Goal: Task Accomplishment & Management: Manage account settings

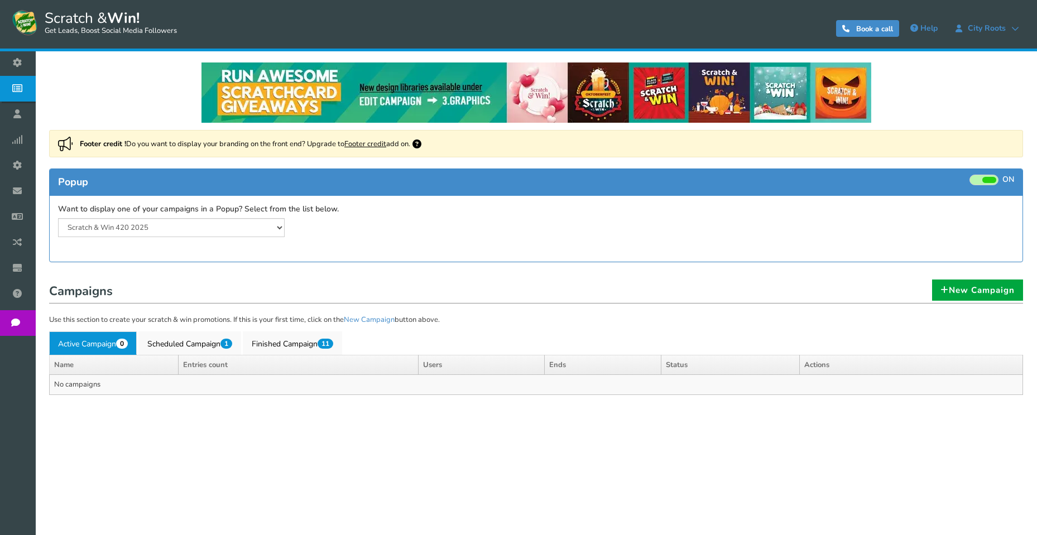
select select "20804"
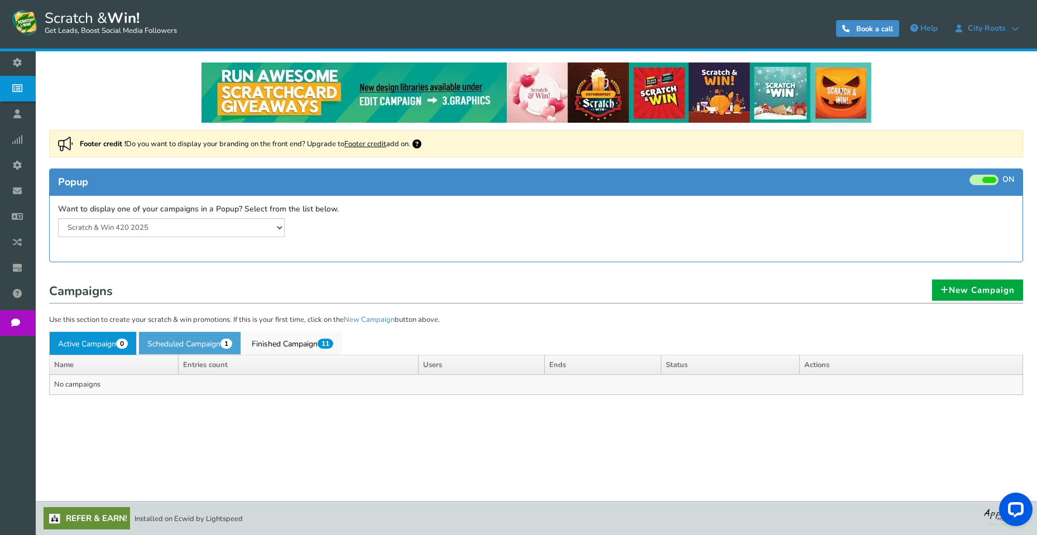
click at [216, 342] on link "Scheduled Campaign 1" at bounding box center [189, 343] width 103 height 23
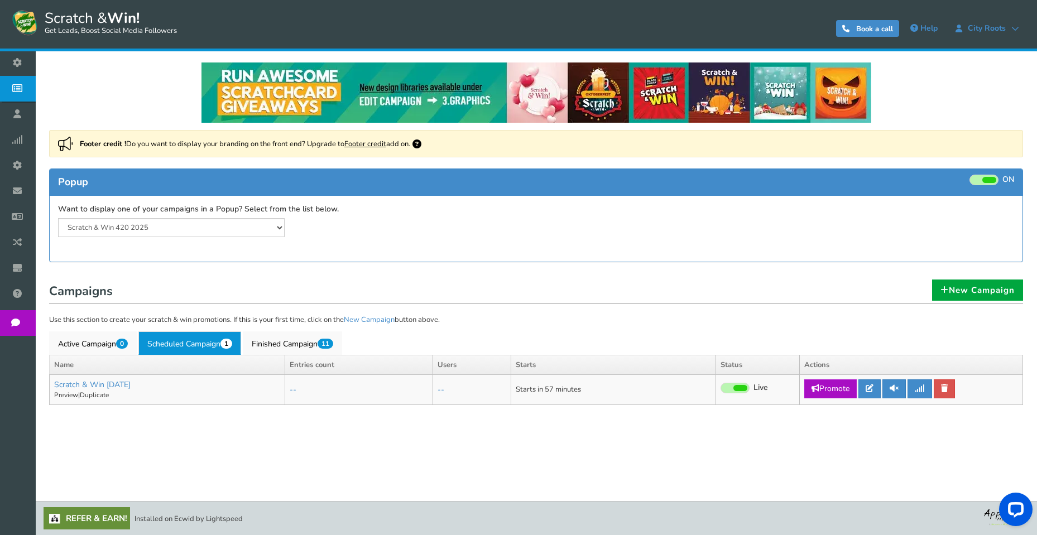
click at [515, 281] on div "Campaigns New Campaign Use this section to create your scratch & win promotions…" at bounding box center [536, 345] width 991 height 143
click at [874, 389] on icon at bounding box center [870, 389] width 8 height 8
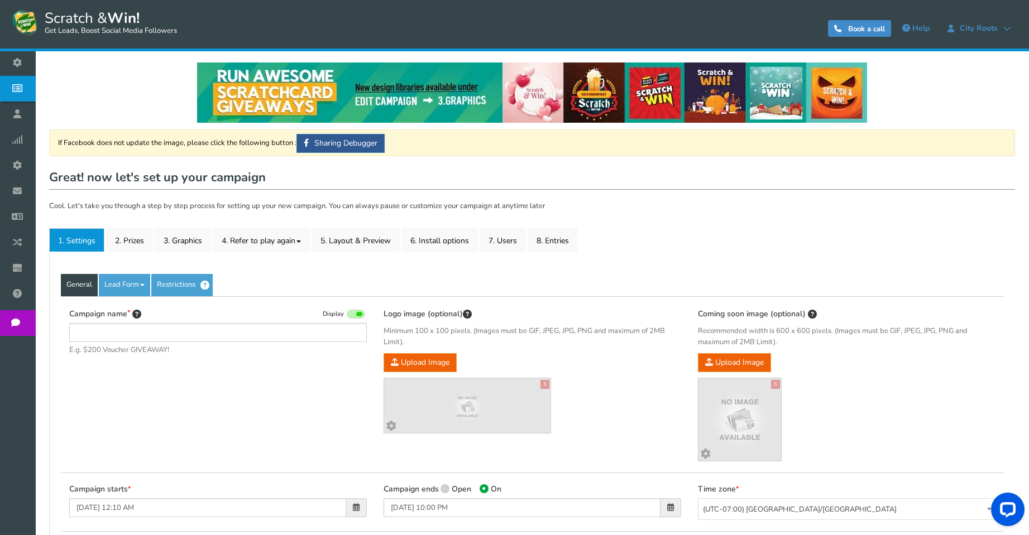
type input "Scratch & Win [DATE]"
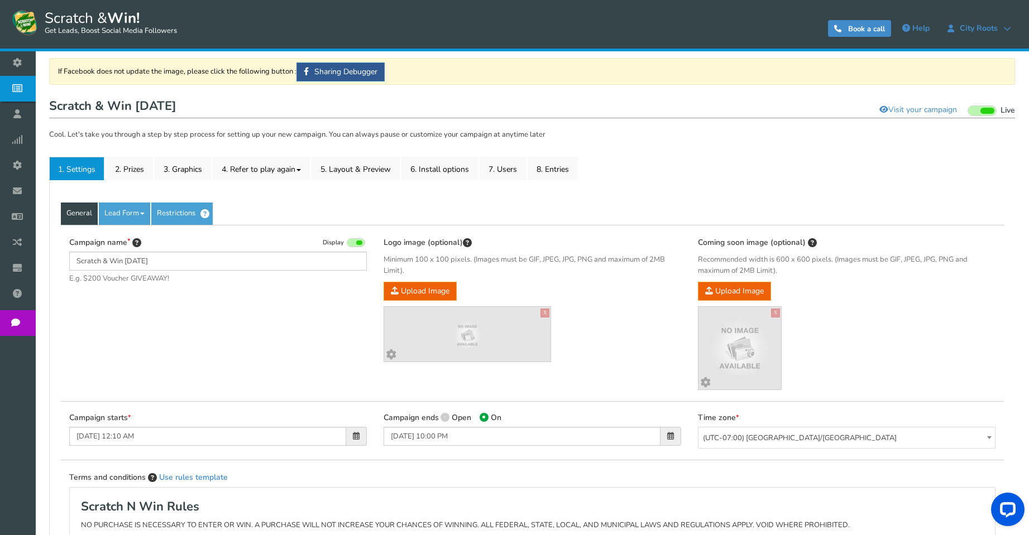
scroll to position [223, 0]
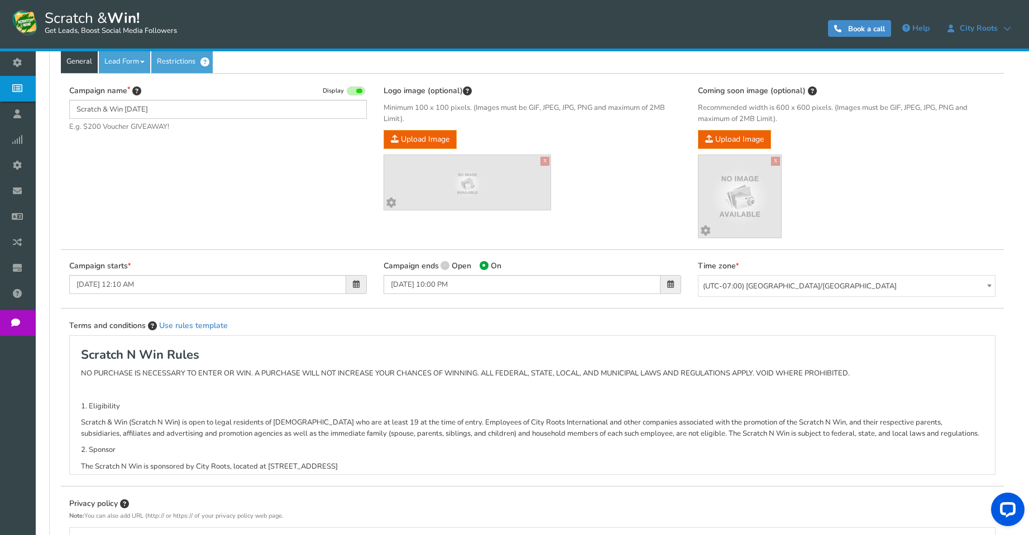
click at [361, 284] on span at bounding box center [356, 284] width 21 height 19
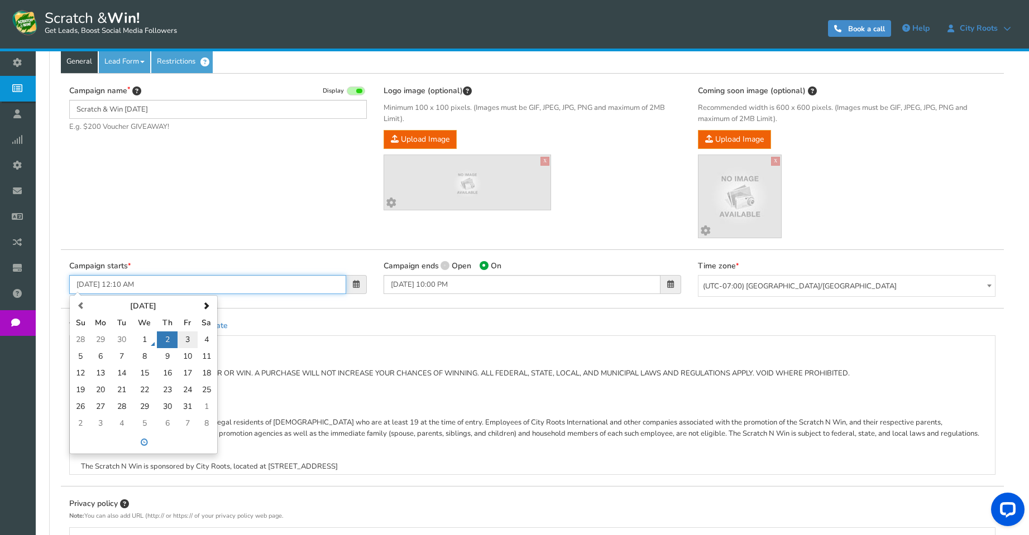
click at [185, 342] on td "3" at bounding box center [188, 340] width 20 height 17
type input "[DATE] 12:10 AM"
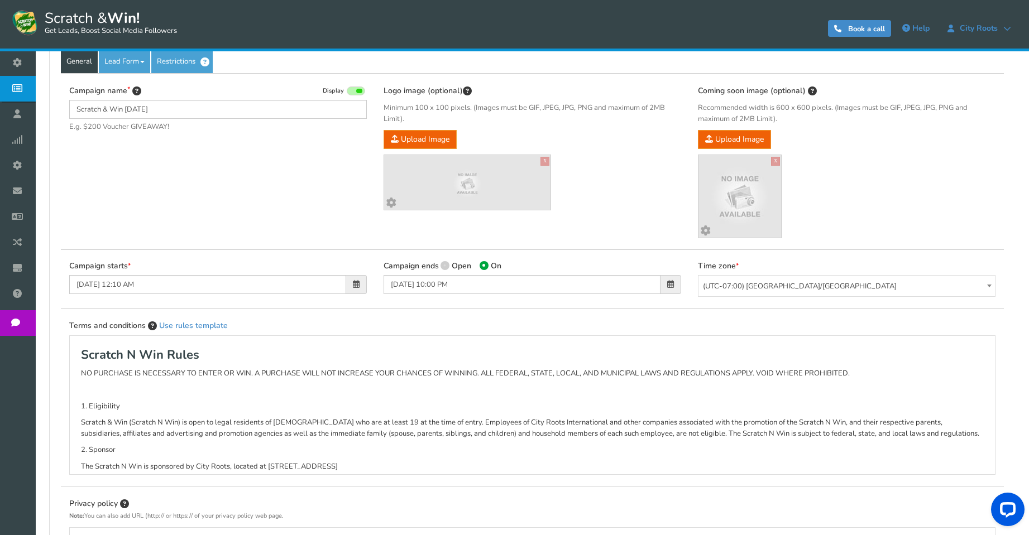
click at [303, 315] on div "Terms and conditions Use rules template Scratch N Win Rules NO PURCHASE IS NECE…" at bounding box center [532, 397] width 943 height 178
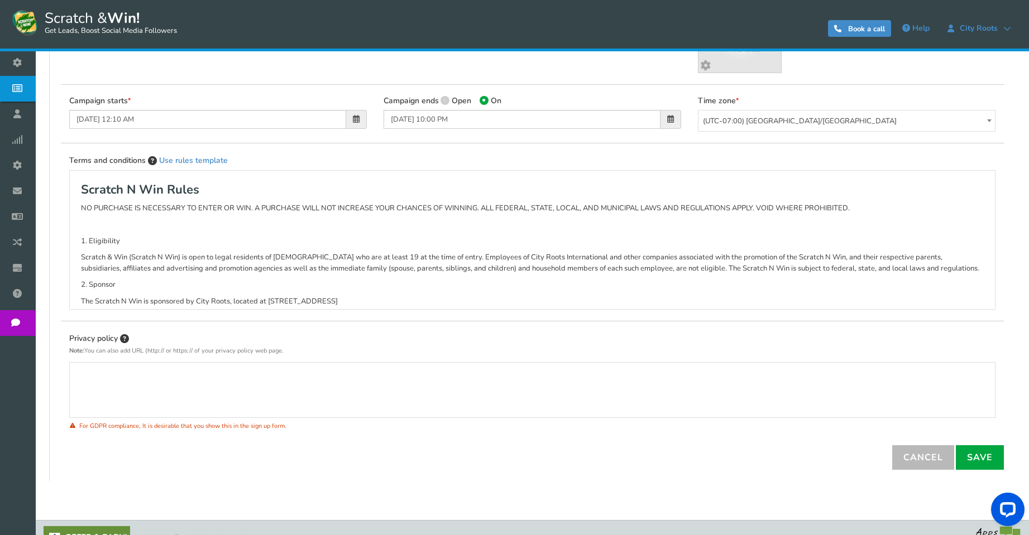
scroll to position [391, 0]
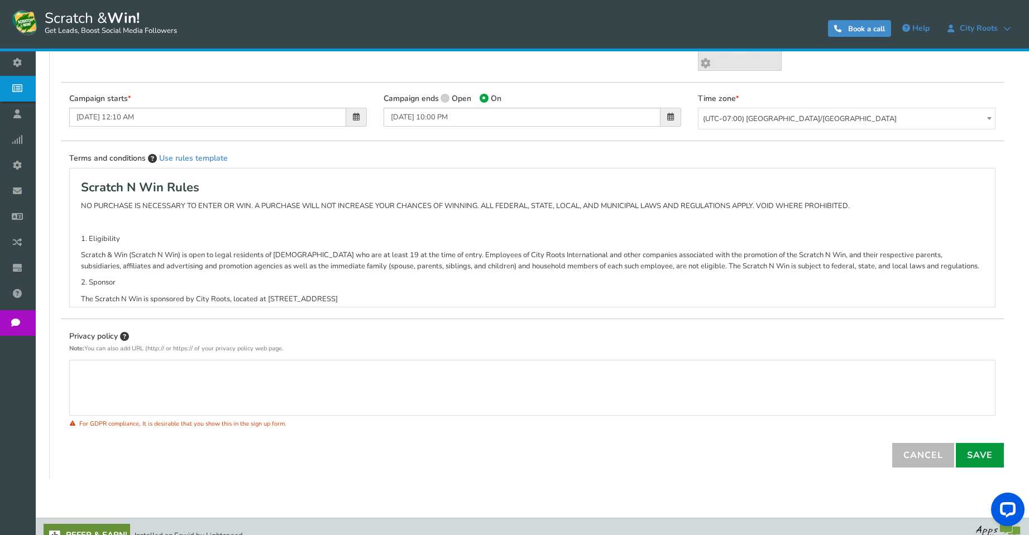
click at [972, 458] on link "Save" at bounding box center [980, 455] width 48 height 25
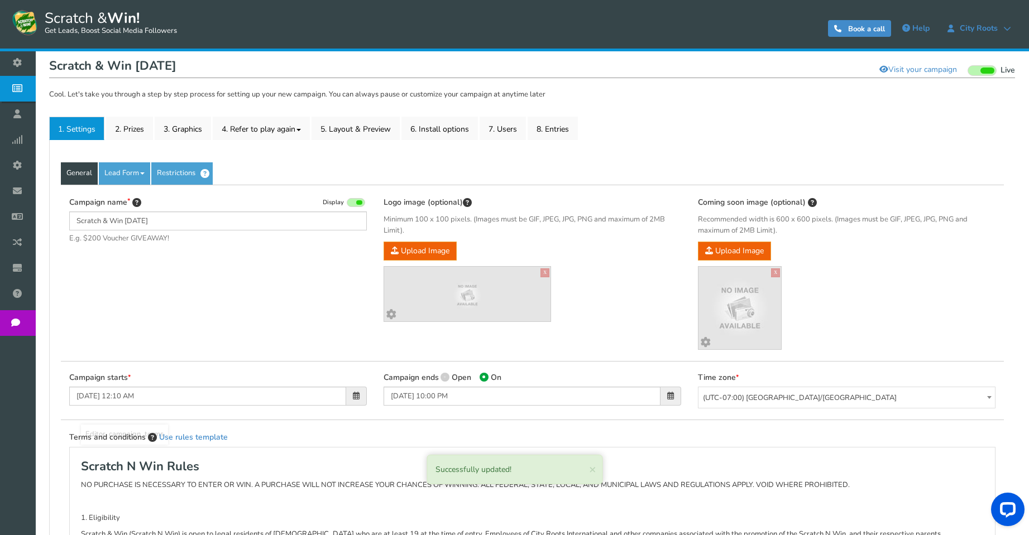
scroll to position [0, 0]
